Goal: Task Accomplishment & Management: Manage account settings

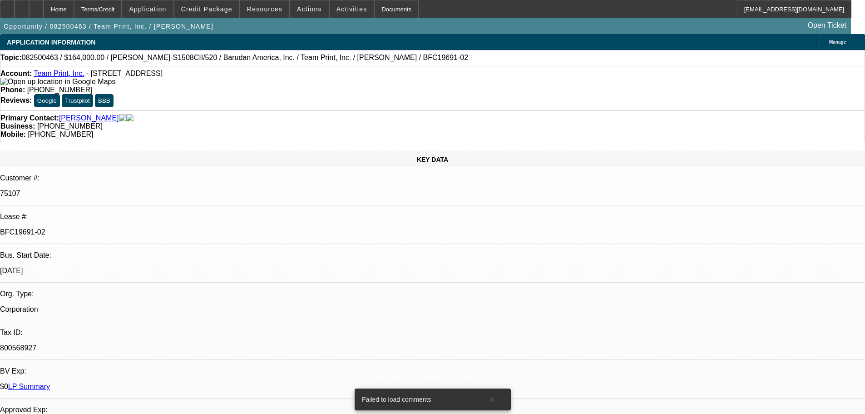
select select "0"
select select "2"
select select "0"
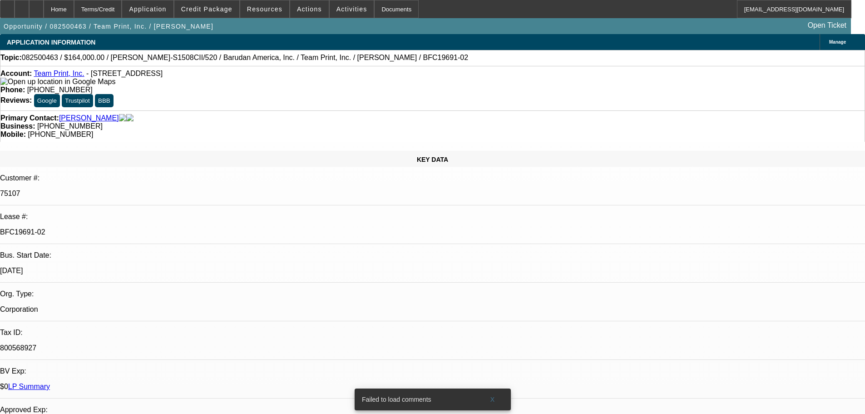
select select "0"
select select "2"
select select "0"
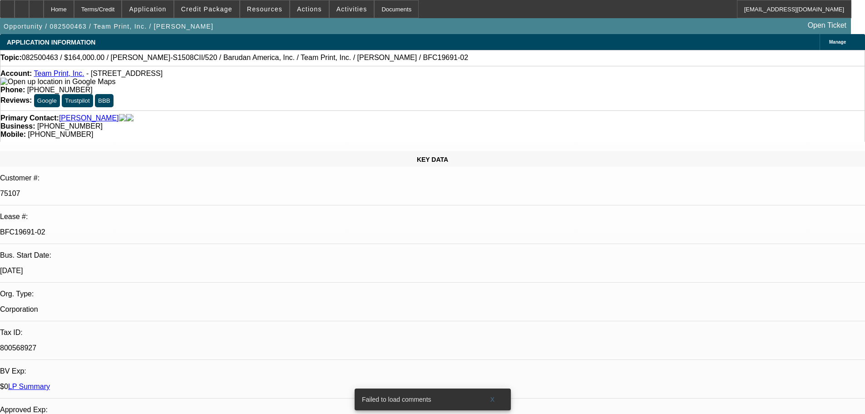
select select "0"
select select "2"
click at [221, 11] on span "Credit Package" at bounding box center [206, 8] width 51 height 7
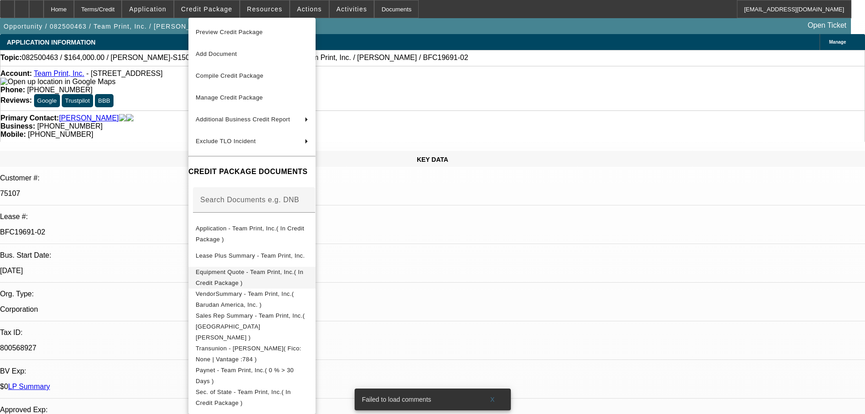
click at [282, 272] on span "Equipment Quote - Team Print, Inc.( In Credit Package )" at bounding box center [250, 277] width 108 height 18
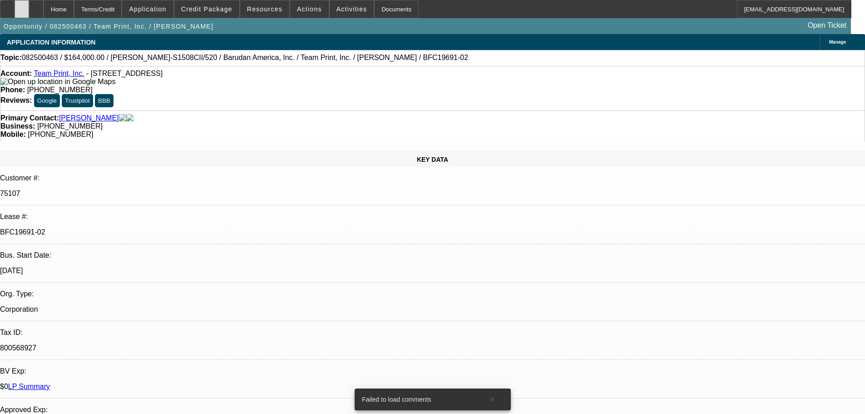
click at [29, 9] on div at bounding box center [22, 9] width 15 height 18
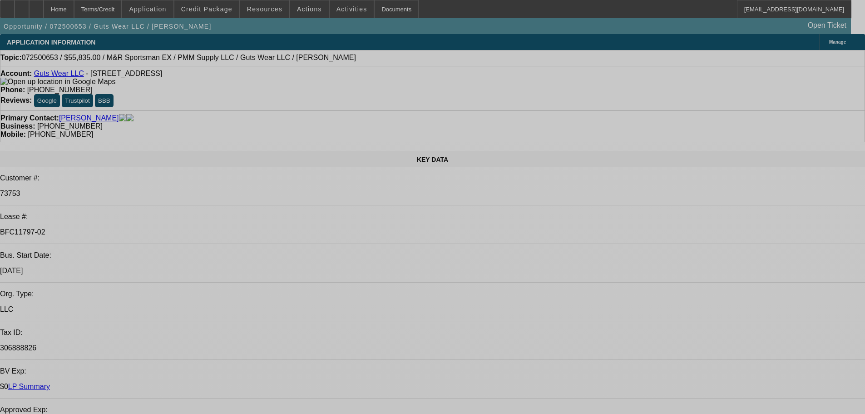
select select "0"
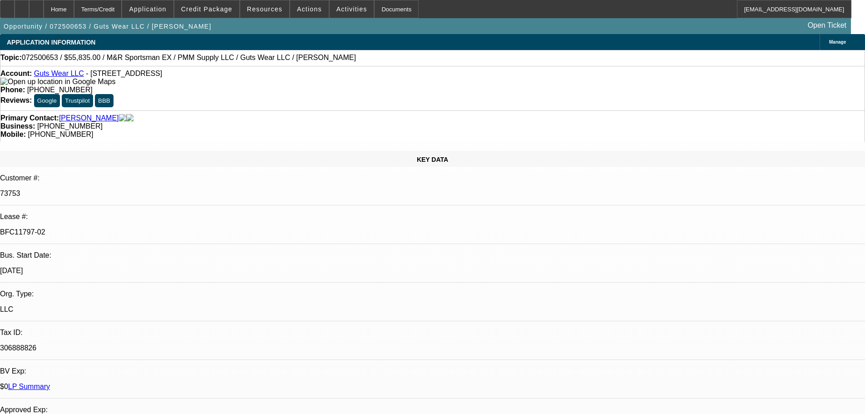
select select "0"
select select "2"
select select "0"
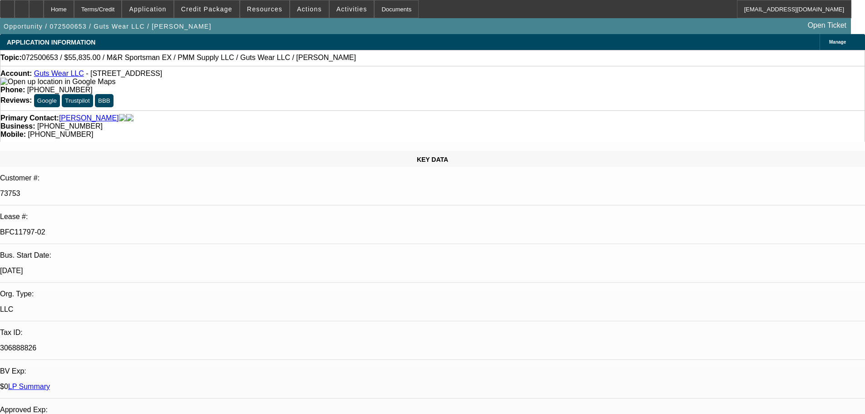
select select "0"
select select "2"
select select "0"
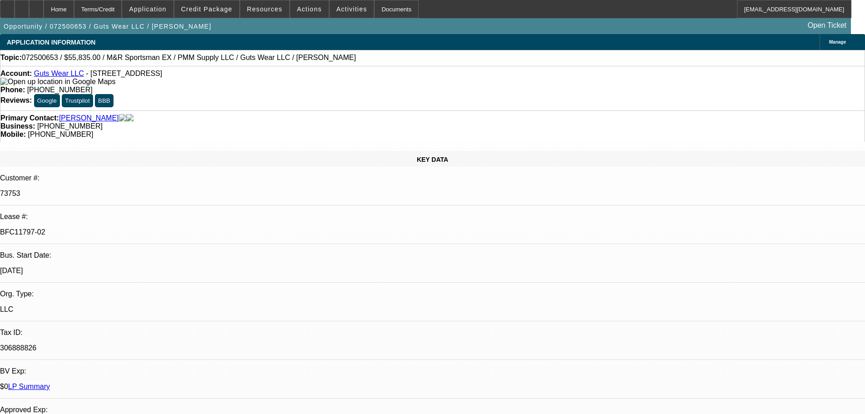
select select "2"
select select "0"
select select "2"
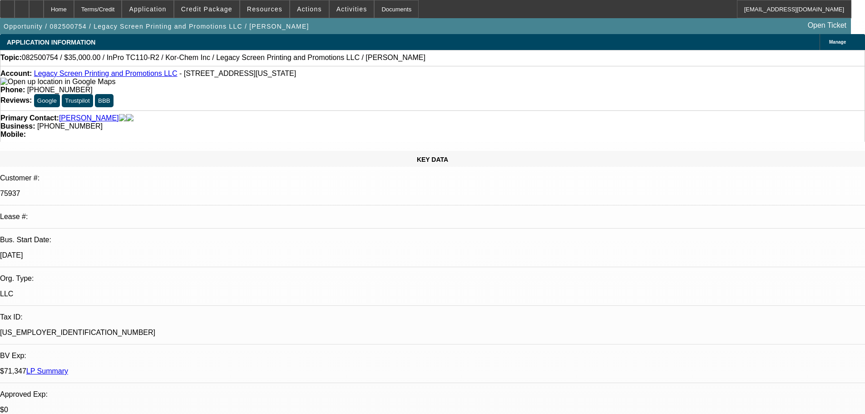
select select "0"
select select "2"
select select "0"
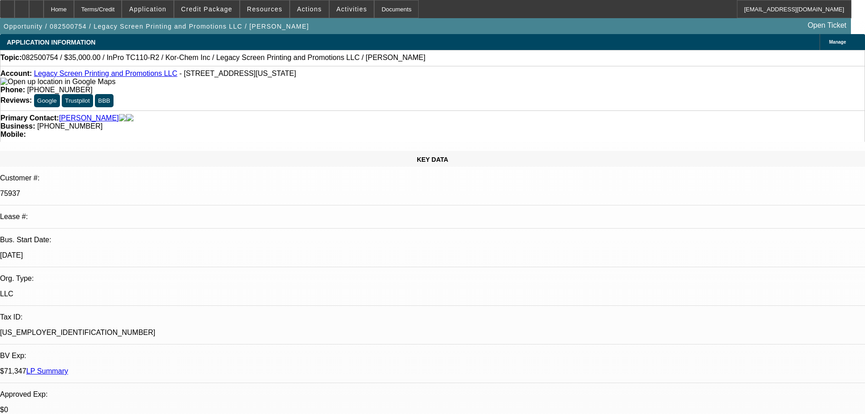
select select "0"
select select "2"
select select "0"
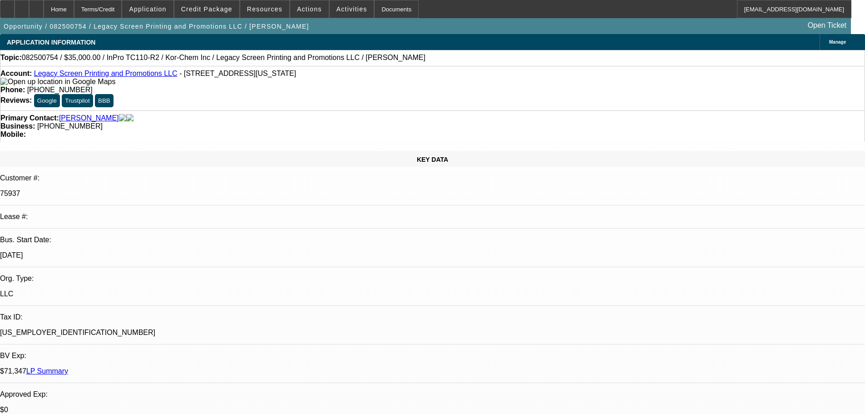
select select "0"
select select "2"
select select "0"
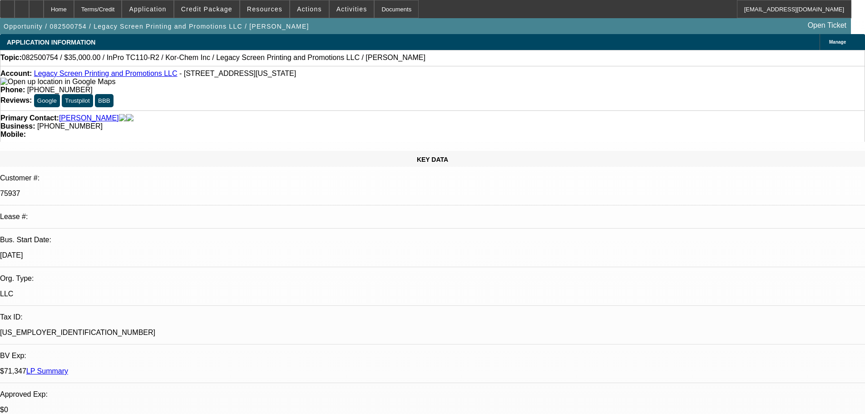
select select "2"
click at [134, 76] on link "Legacy Screen Printing and Promotions LLC" at bounding box center [105, 73] width 143 height 8
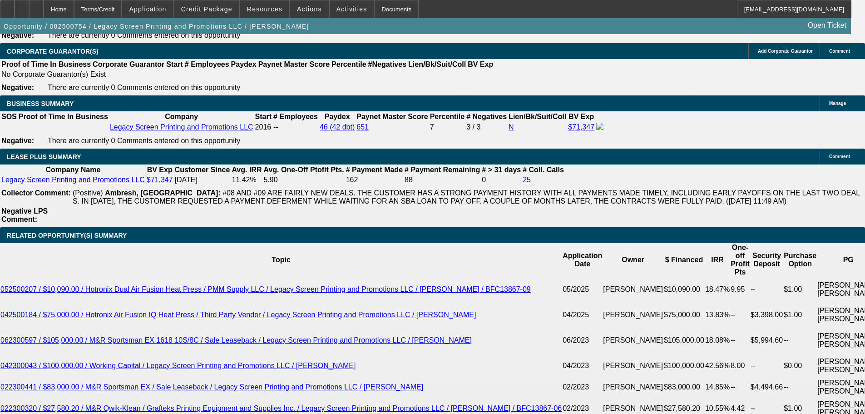
scroll to position [1226, 0]
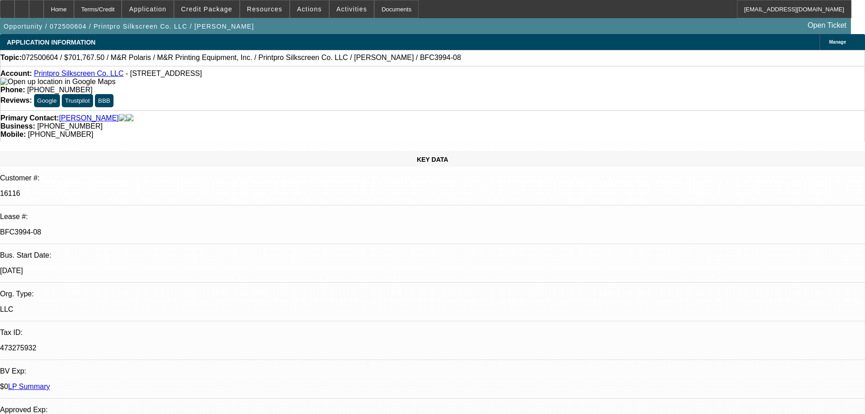
select select "0"
select select "6"
select select "0"
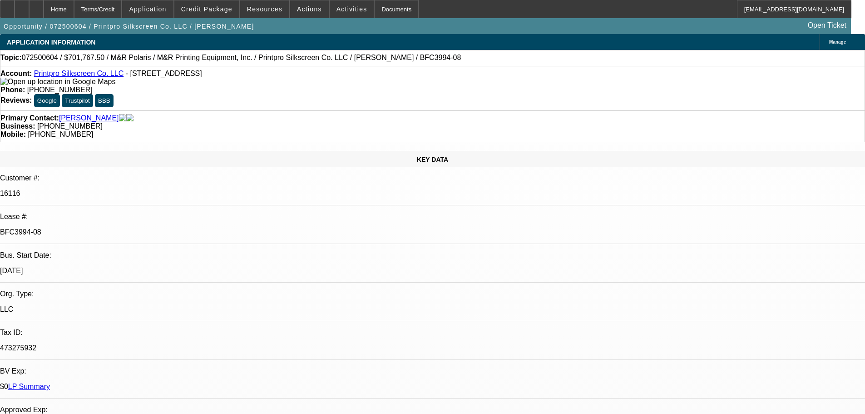
select select "0"
select select "6"
select select "0"
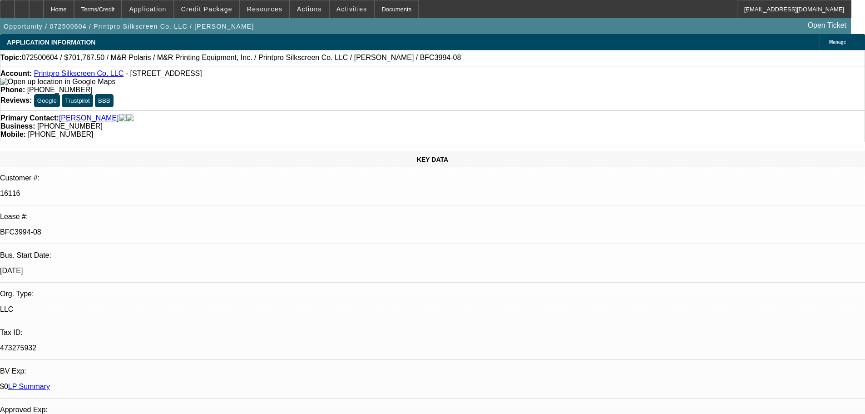
select select "0"
select select "6"
select select "0"
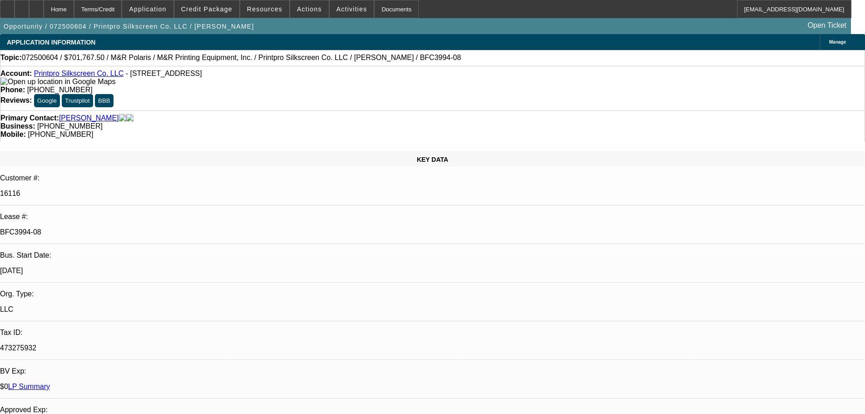
select select "6"
click at [219, 11] on span "Credit Package" at bounding box center [206, 8] width 51 height 7
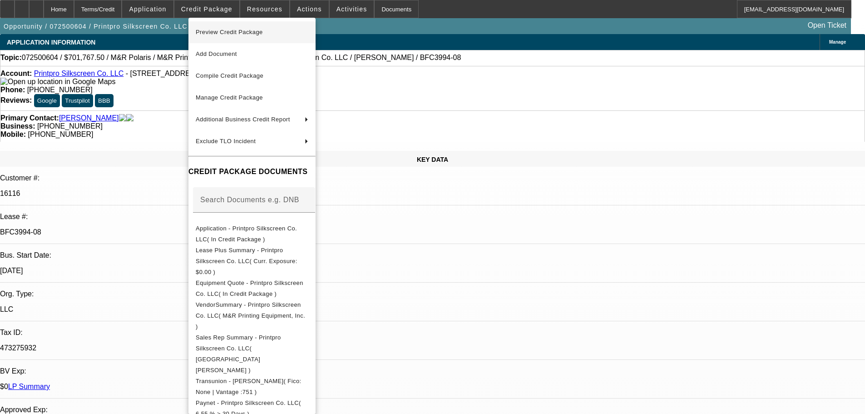
click at [231, 35] on span "Preview Credit Package" at bounding box center [252, 32] width 113 height 11
